Goal: Navigation & Orientation: Go to known website

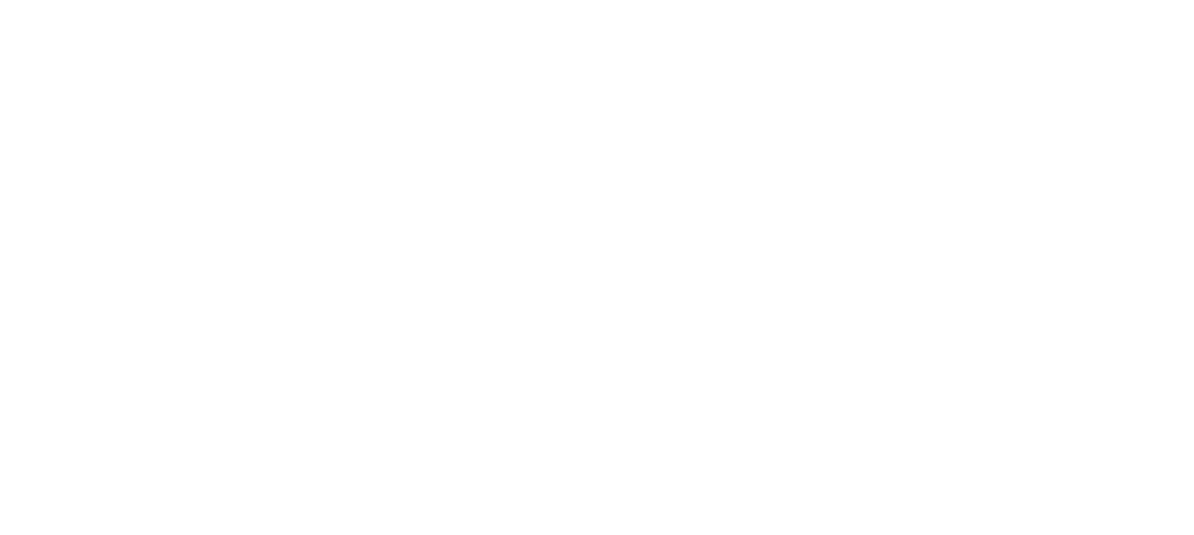
click at [656, 228] on div at bounding box center [597, 267] width 1194 height 535
drag, startPoint x: 188, startPoint y: 286, endPoint x: 190, endPoint y: 276, distance: 10.1
click at [188, 286] on div at bounding box center [597, 267] width 1194 height 535
